Goal: Task Accomplishment & Management: Manage account settings

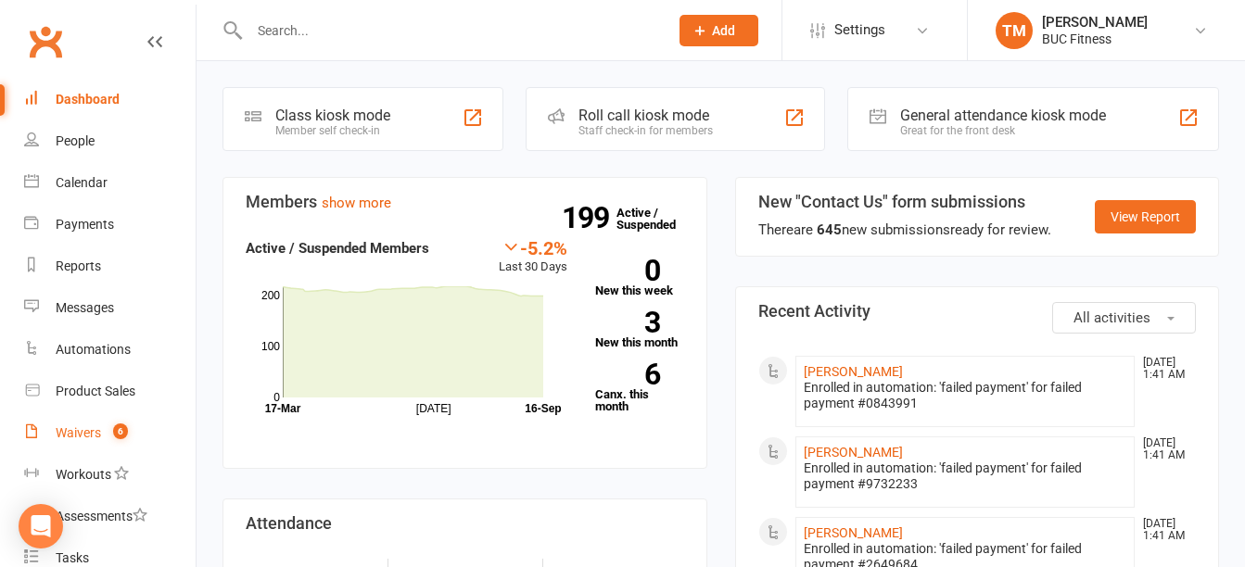
click at [86, 431] on div "Waivers" at bounding box center [78, 432] width 45 height 15
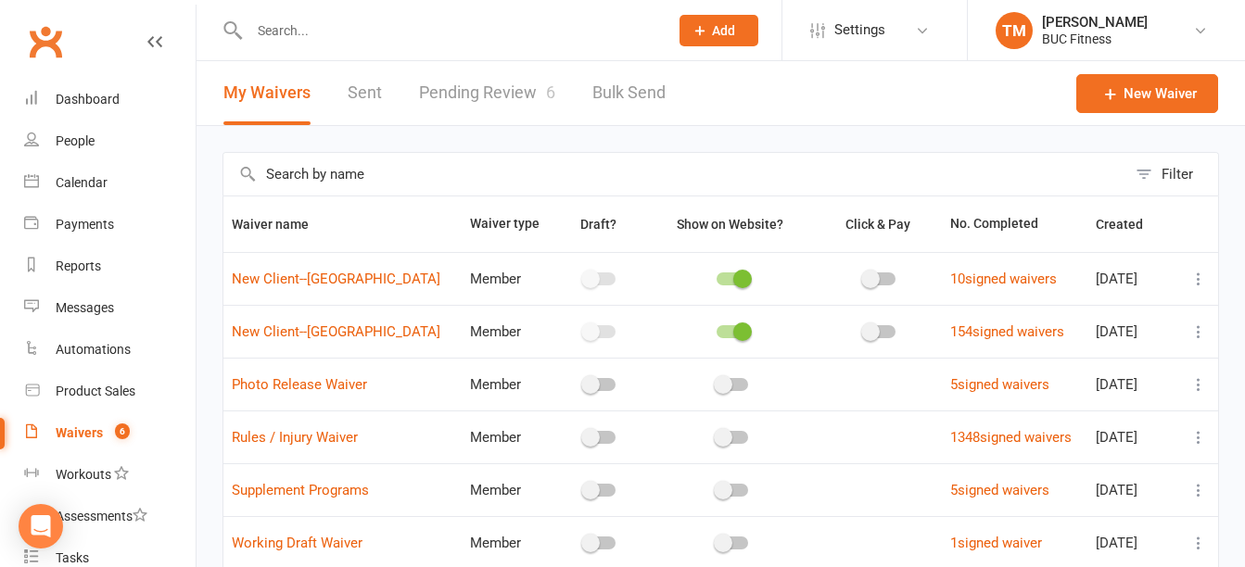
click at [491, 97] on link "Pending Review 6" at bounding box center [487, 93] width 136 height 64
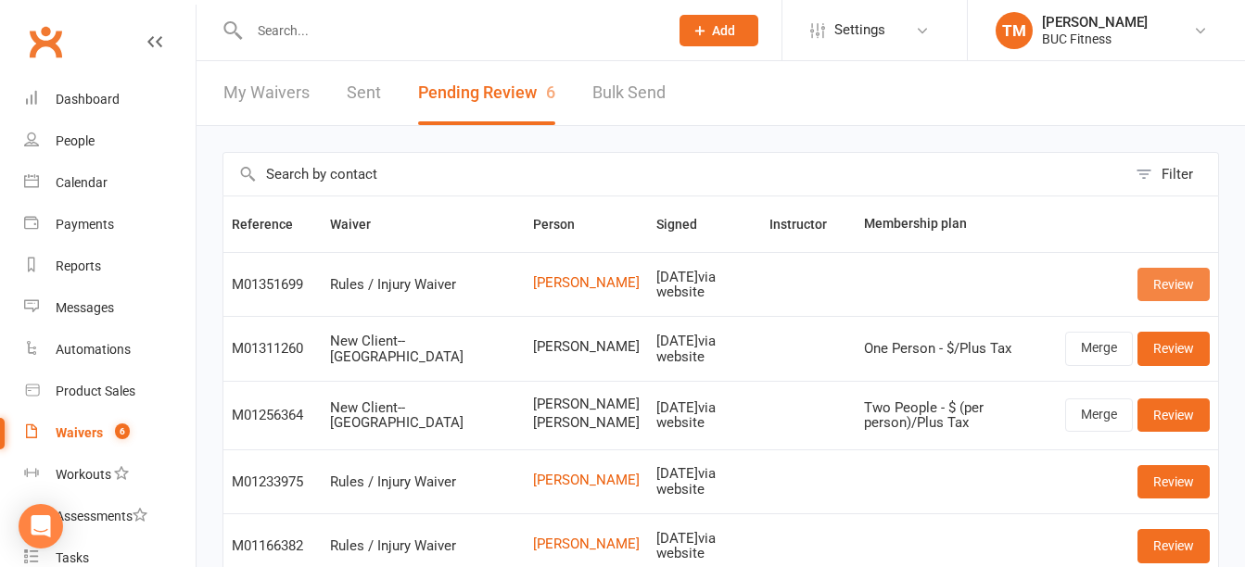
click at [1154, 290] on link "Review" at bounding box center [1173, 284] width 72 height 33
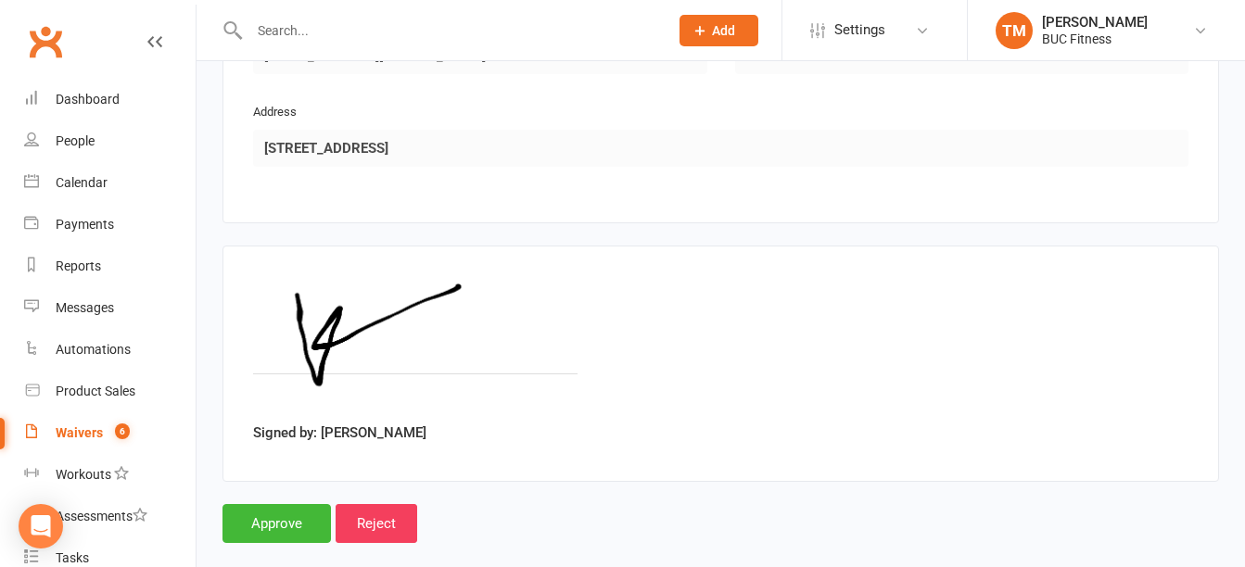
scroll to position [1108, 0]
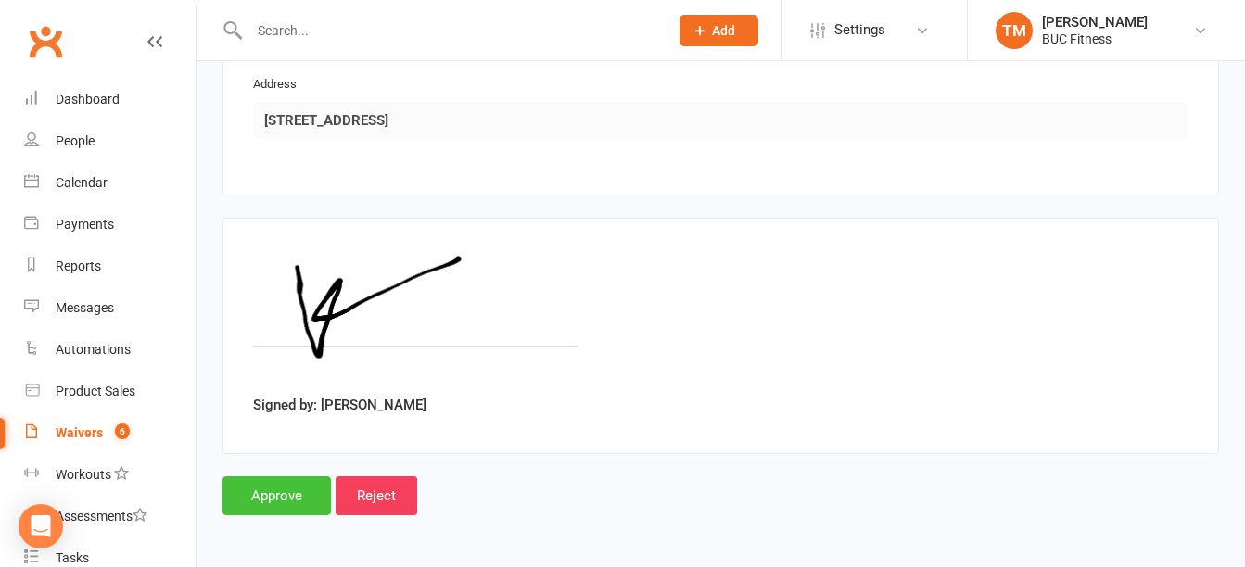
click at [294, 499] on input "Approve" at bounding box center [276, 495] width 108 height 39
